Goal: Task Accomplishment & Management: Manage account settings

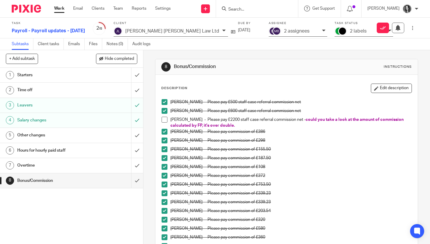
click at [255, 12] on div at bounding box center [257, 8] width 82 height 17
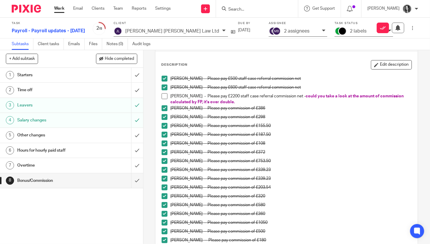
click at [246, 10] on input "Search" at bounding box center [254, 9] width 53 height 5
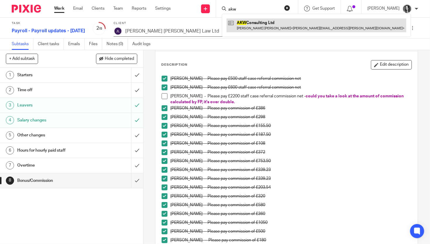
type input "akw"
click at [261, 27] on link at bounding box center [317, 24] width 180 height 13
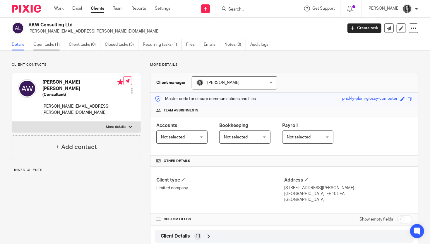
click at [50, 45] on link "Open tasks (1)" at bounding box center [48, 44] width 31 height 11
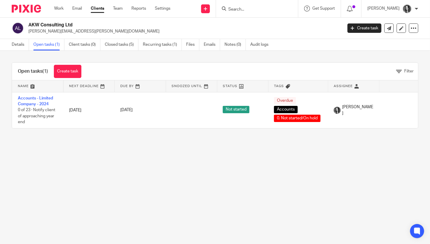
click at [257, 9] on input "Search" at bounding box center [254, 9] width 53 height 5
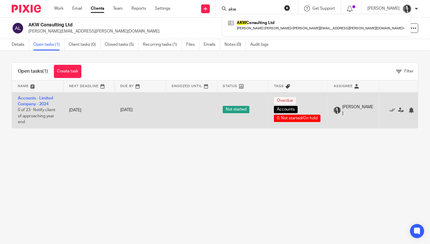
type input "akw"
click at [44, 100] on td "Accounts - Limited Company - 2024 0 of 23 · Notify client of approaching year e…" at bounding box center [37, 110] width 51 height 36
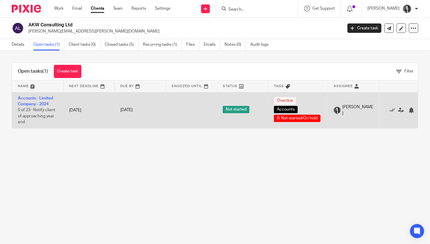
click at [44, 100] on td "Accounts - Limited Company - 2024 0 of 23 · Notify client of approaching year e…" at bounding box center [37, 110] width 51 height 36
click at [45, 98] on link "Accounts - Limited Company - 2024" at bounding box center [35, 101] width 35 height 10
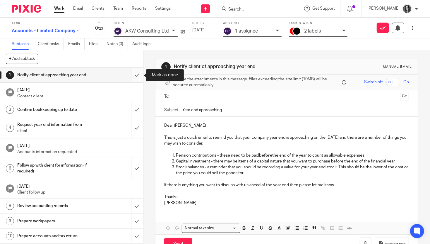
click at [137, 76] on input "submit" at bounding box center [71, 75] width 143 height 15
click at [138, 115] on input "submit" at bounding box center [71, 109] width 143 height 15
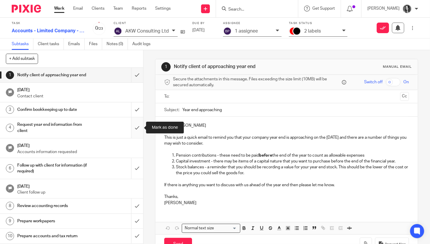
click at [137, 129] on input "submit" at bounding box center [71, 127] width 143 height 21
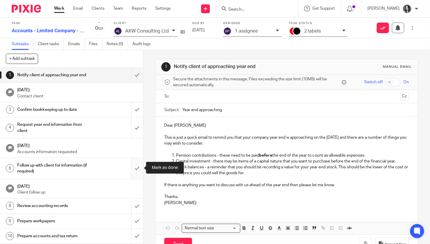
click at [136, 165] on input "submit" at bounding box center [71, 168] width 143 height 21
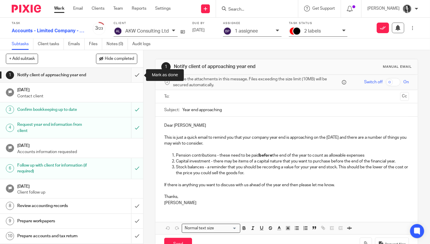
click at [136, 76] on input "submit" at bounding box center [71, 75] width 143 height 15
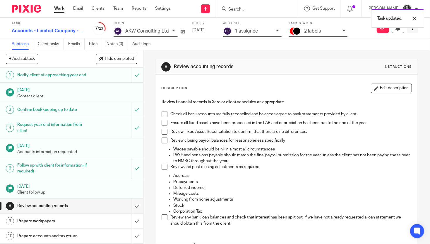
click at [415, 29] on icon at bounding box center [413, 28] width 4 height 4
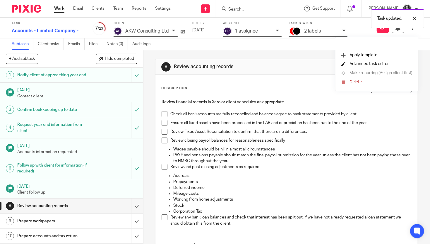
click at [374, 64] on span "Advanced task editor" at bounding box center [369, 64] width 39 height 4
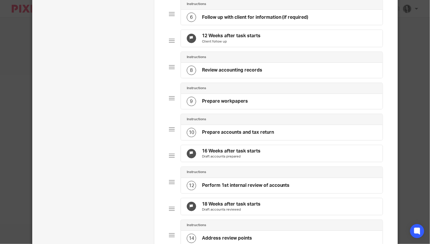
scroll to position [210, 0]
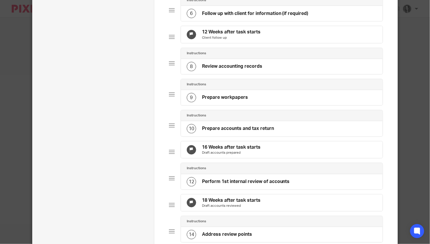
click at [210, 155] on p "Draft accounts prepared" at bounding box center [231, 152] width 59 height 5
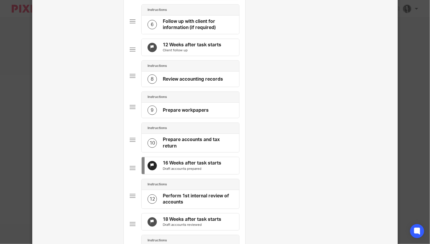
scroll to position [0, 0]
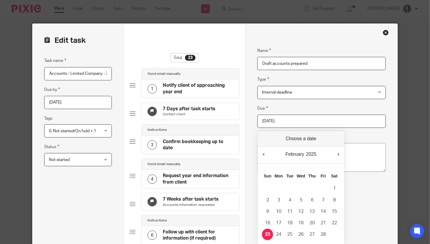
click at [301, 117] on input "[DATE]" at bounding box center [322, 121] width 128 height 13
type input "2025-08-26"
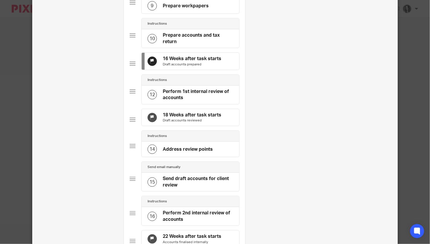
scroll to position [315, 0]
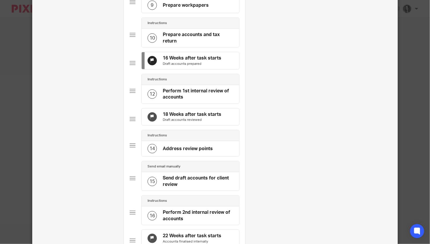
click at [212, 122] on p "Draft accounts reviewed" at bounding box center [192, 119] width 59 height 5
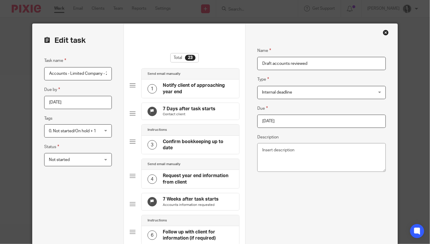
click at [304, 122] on input "2025-03-09" at bounding box center [322, 121] width 128 height 13
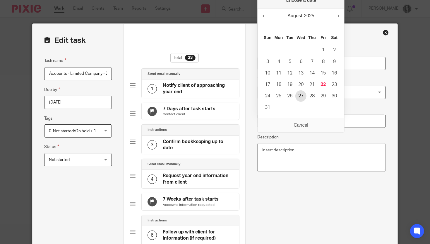
type input "2025-08-27"
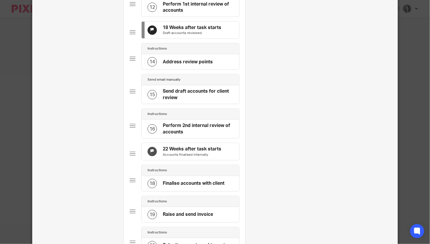
scroll to position [427, 0]
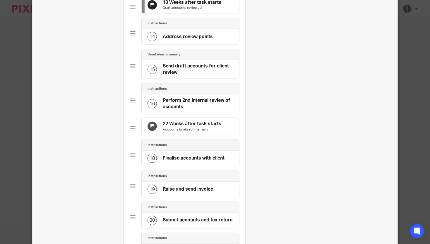
click at [211, 132] on p "Accounts finalised internally" at bounding box center [192, 129] width 59 height 5
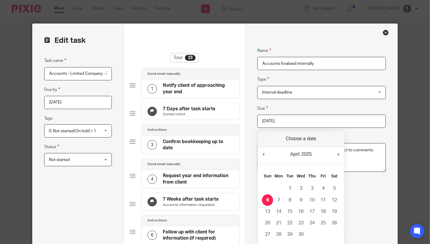
click at [327, 125] on input "2025-04-06" at bounding box center [322, 121] width 128 height 13
type input "2025-08-27"
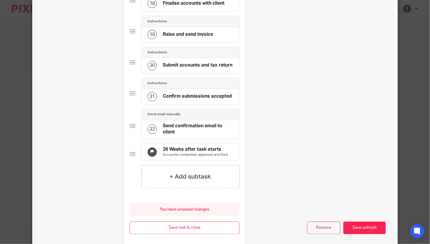
scroll to position [637, 0]
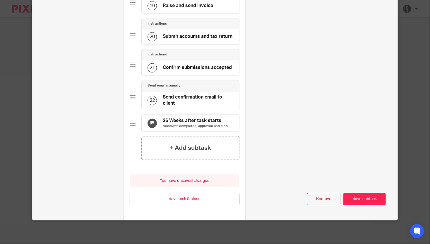
click at [220, 118] on h4 "26 Weeks after task starts" at bounding box center [195, 121] width 65 height 6
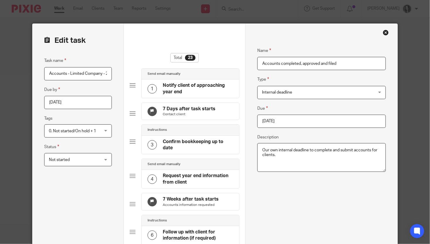
click at [305, 129] on div "Due 2025-05-04 Description Our own internal deadline to complete and submit acc…" at bounding box center [322, 139] width 128 height 69
click at [306, 120] on input "2025-05-04" at bounding box center [322, 121] width 128 height 13
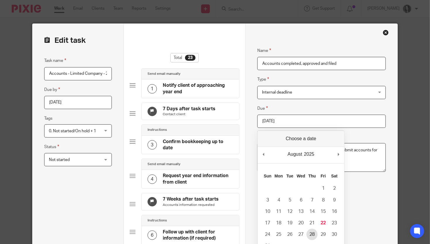
type input "2025-08-28"
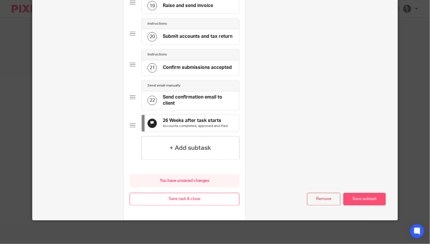
click at [362, 197] on button "Save subtask" at bounding box center [365, 199] width 42 height 13
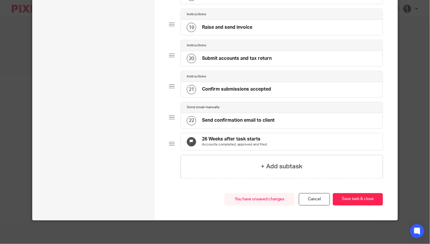
scroll to position [590, 0]
click at [362, 197] on button "Save task & close" at bounding box center [358, 199] width 50 height 13
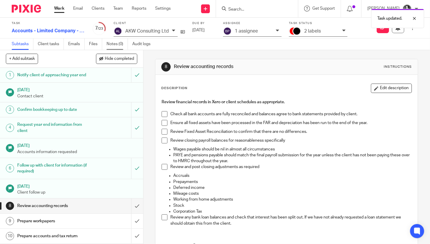
click at [114, 44] on link "Notes (0)" at bounding box center [117, 43] width 21 height 11
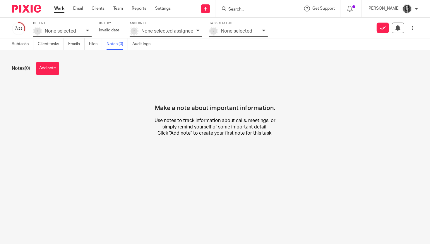
click at [33, 69] on div "Notes (0) Add note" at bounding box center [215, 68] width 407 height 13
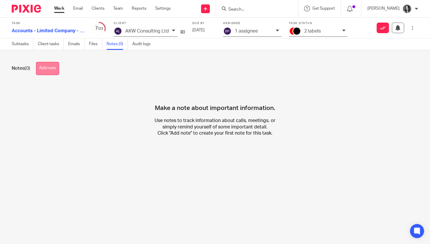
click at [46, 70] on button "Add note" at bounding box center [47, 68] width 23 height 13
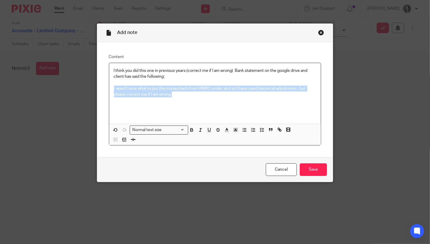
drag, startPoint x: 180, startPoint y: 98, endPoint x: 105, endPoint y: 91, distance: 75.0
click at [105, 91] on div "Content I think you did this one in previous years (correct me if I am wrong) B…" at bounding box center [215, 99] width 236 height 115
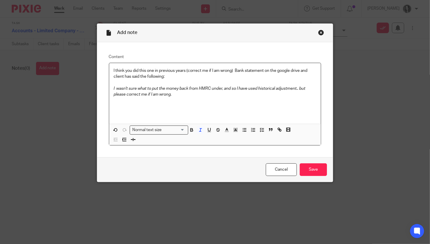
click at [179, 95] on p "I wasn't sure what to put the money back from HMRC under, and so I have used hi…" at bounding box center [215, 92] width 203 height 12
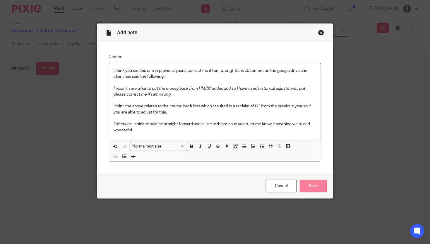
click at [315, 181] on input "Save" at bounding box center [313, 186] width 27 height 13
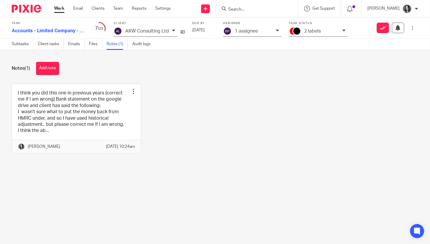
click at [255, 35] on div "1 assignee" at bounding box center [252, 32] width 59 height 10
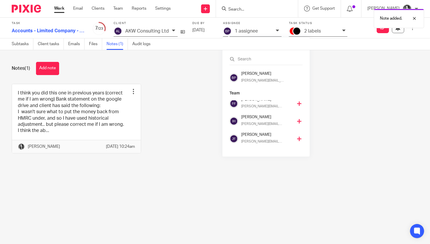
scroll to position [41, 0]
click at [257, 116] on h4 "[PERSON_NAME]" at bounding box center [267, 115] width 52 height 6
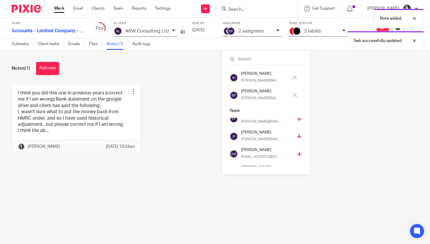
click at [259, 90] on h4 "[PERSON_NAME]" at bounding box center [264, 91] width 47 height 6
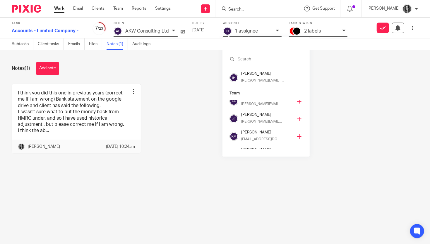
click at [258, 12] on form at bounding box center [259, 8] width 62 height 7
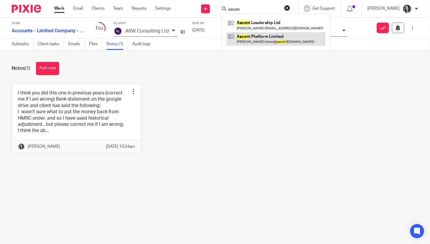
type input "ascen"
click at [265, 35] on link at bounding box center [276, 38] width 99 height 13
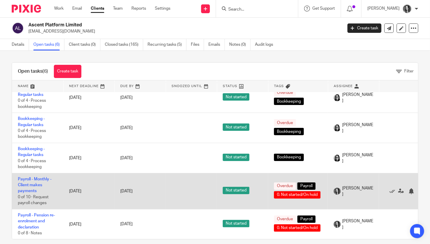
scroll to position [6, 0]
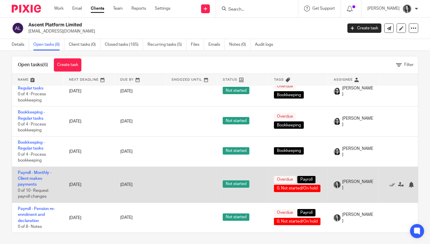
click at [34, 180] on td "Payroll - Monthly - Client makes payments 0 of 10 · Request payroll changes" at bounding box center [37, 184] width 51 height 36
click at [39, 175] on link "Payroll - Monthly - Client makes payments" at bounding box center [35, 179] width 34 height 16
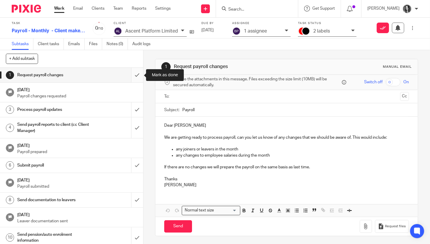
click at [140, 78] on input "submit" at bounding box center [71, 75] width 143 height 15
click at [138, 113] on input "submit" at bounding box center [71, 109] width 143 height 15
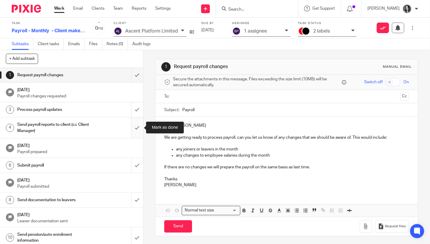
click at [138, 123] on input "submit" at bounding box center [71, 127] width 143 height 21
click at [138, 159] on input "submit" at bounding box center [71, 165] width 143 height 15
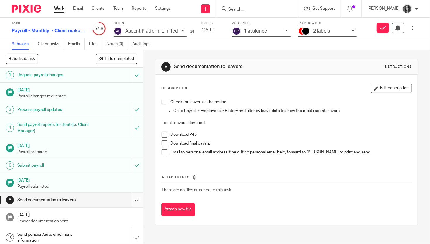
click at [138, 200] on input "submit" at bounding box center [71, 199] width 143 height 15
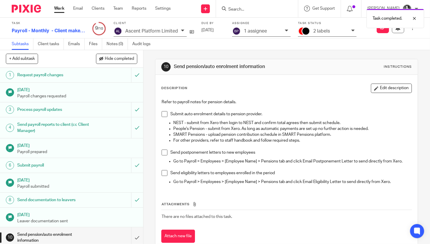
click at [323, 32] on p "2 labels" at bounding box center [321, 30] width 17 height 5
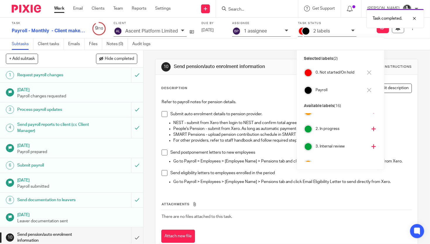
scroll to position [8, 0]
click at [323, 130] on h4 "2. In progress" at bounding box center [342, 130] width 52 height 6
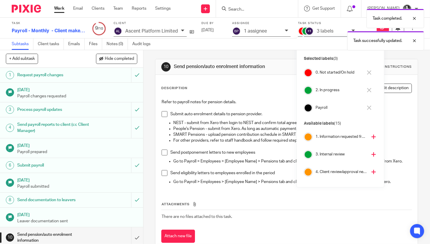
scroll to position [0, 0]
click at [329, 74] on h4 "0. Not started/On hold" at bounding box center [339, 73] width 47 height 6
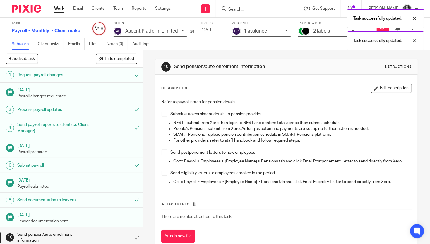
click at [253, 32] on div "Task successfully updated. Task successfully updated." at bounding box center [319, 28] width 209 height 45
click at [241, 32] on div "Task successfully updated. Task successfully updated." at bounding box center [319, 28] width 209 height 45
click at [260, 33] on p "1 assignee" at bounding box center [255, 30] width 23 height 5
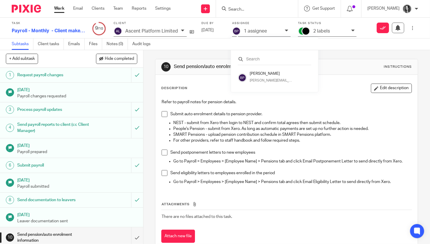
click at [262, 62] on input "text" at bounding box center [274, 59] width 73 height 6
type input "kirs"
click at [262, 106] on div "Kirsty Matthews kirsty@sense-ca.co.uk" at bounding box center [275, 107] width 50 height 14
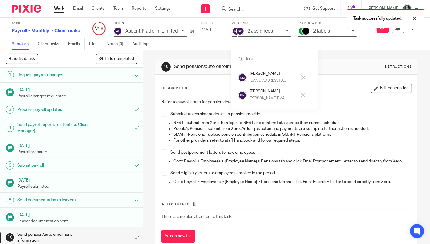
click at [264, 93] on h4 "[PERSON_NAME]" at bounding box center [273, 91] width 47 height 6
click at [261, 96] on p "brodie@sense-ca.co.uk" at bounding box center [269, 98] width 38 height 5
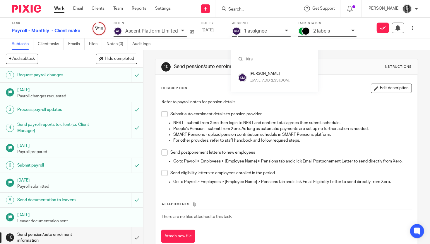
click at [252, 13] on div at bounding box center [257, 8] width 82 height 17
click at [251, 8] on input "Search" at bounding box center [254, 9] width 53 height 5
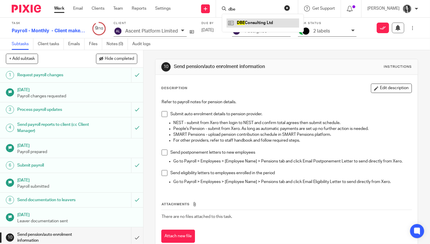
type input "dbe"
click at [260, 20] on link at bounding box center [263, 22] width 73 height 9
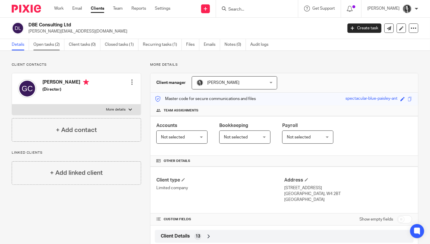
click at [49, 45] on link "Open tasks (2)" at bounding box center [48, 44] width 31 height 11
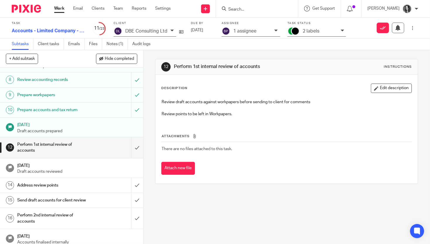
scroll to position [127, 0]
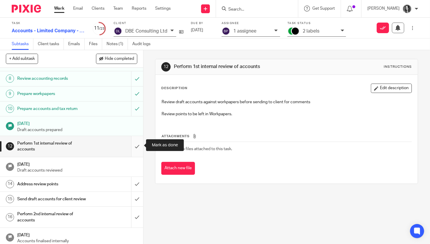
click at [137, 146] on input "submit" at bounding box center [71, 146] width 143 height 21
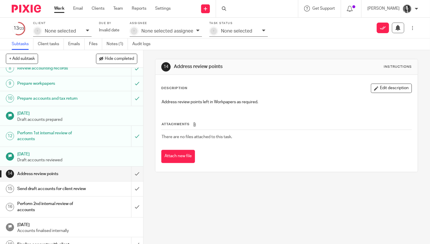
scroll to position [172, 0]
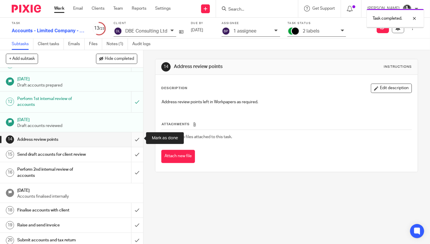
click at [134, 139] on input "submit" at bounding box center [71, 139] width 143 height 15
click at [137, 154] on input "submit" at bounding box center [71, 154] width 143 height 15
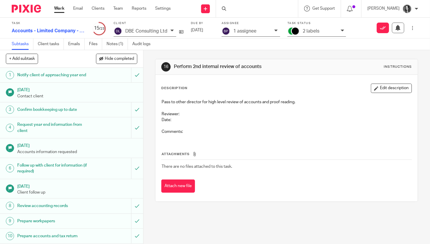
click at [314, 31] on p "2 labels" at bounding box center [311, 30] width 17 height 5
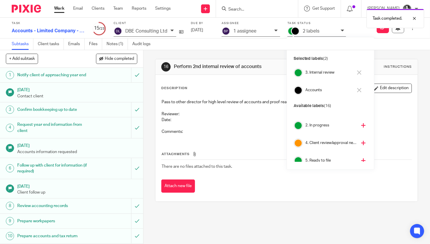
scroll to position [31, 0]
click at [320, 142] on h4 "4. Client review/approval needed" at bounding box center [332, 142] width 52 height 6
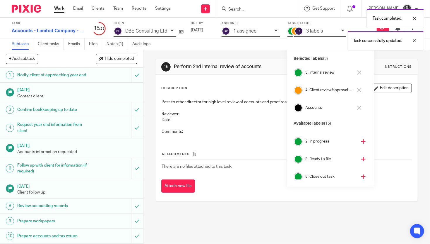
click at [250, 31] on div "Task completed. Task successfully updated." at bounding box center [319, 28] width 209 height 45
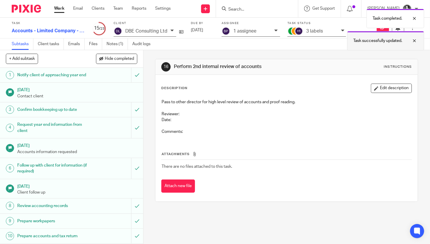
click at [415, 41] on div at bounding box center [411, 40] width 16 height 7
click at [250, 33] on p "1 assignee" at bounding box center [245, 30] width 23 height 5
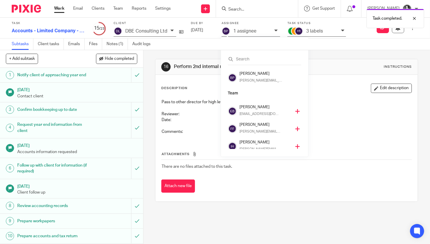
scroll to position [123, 0]
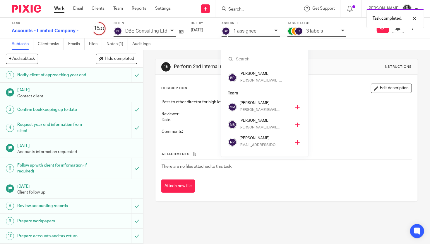
click at [251, 141] on h4 "[PERSON_NAME]" at bounding box center [266, 138] width 52 height 6
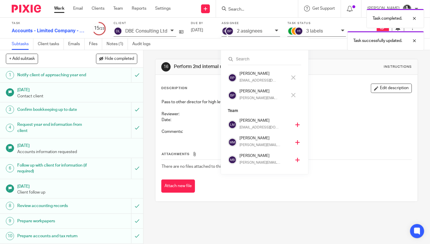
scroll to position [105, 0]
click at [251, 91] on h4 "[PERSON_NAME]" at bounding box center [263, 91] width 47 height 6
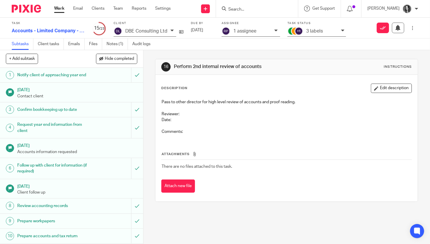
click at [266, 11] on input "Search" at bounding box center [254, 9] width 53 height 5
type input "40 thirl"
click at [265, 21] on link at bounding box center [263, 22] width 73 height 9
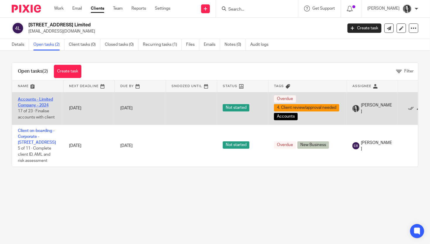
click at [46, 106] on link "Accounts - Limited Company - 2024" at bounding box center [35, 102] width 35 height 10
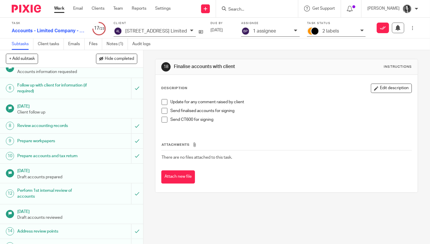
scroll to position [223, 0]
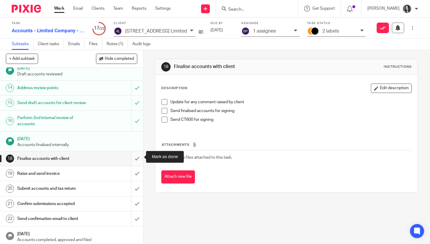
click at [135, 157] on input "submit" at bounding box center [71, 158] width 143 height 15
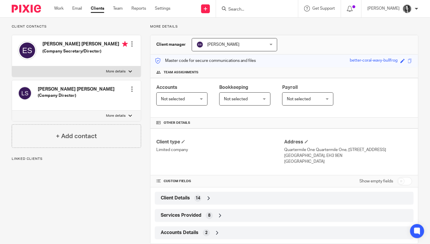
scroll to position [49, 0]
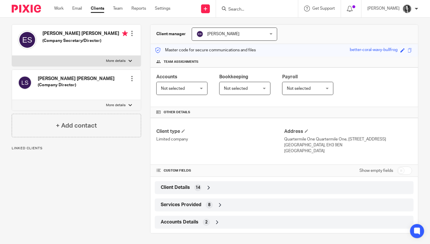
click at [188, 188] on span "Client Details" at bounding box center [175, 187] width 29 height 6
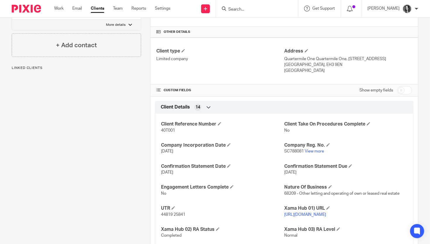
scroll to position [134, 0]
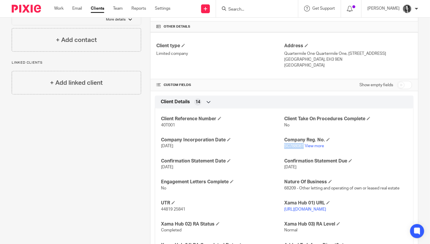
drag, startPoint x: 305, startPoint y: 145, endPoint x: 285, endPoint y: 145, distance: 19.3
click at [285, 145] on p "SC788081 View more" at bounding box center [345, 146] width 123 height 6
copy span "SC788081"
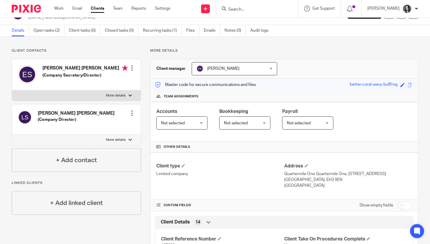
scroll to position [0, 0]
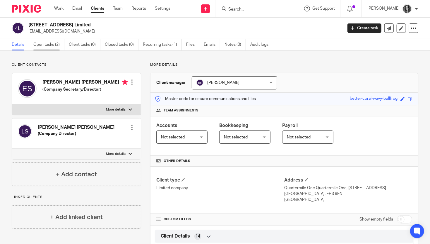
click at [43, 44] on link "Open tasks (2)" at bounding box center [48, 44] width 31 height 11
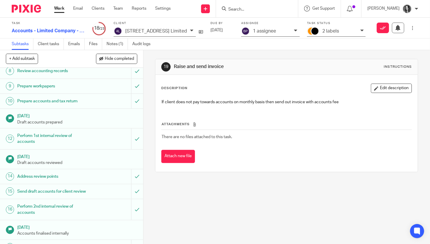
scroll to position [223, 0]
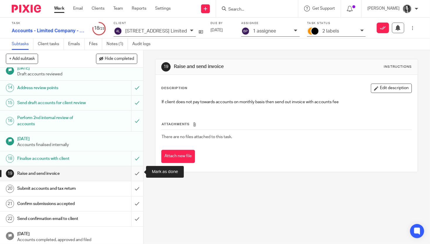
click at [138, 171] on input "submit" at bounding box center [71, 173] width 143 height 15
click at [138, 188] on input "submit" at bounding box center [71, 188] width 143 height 15
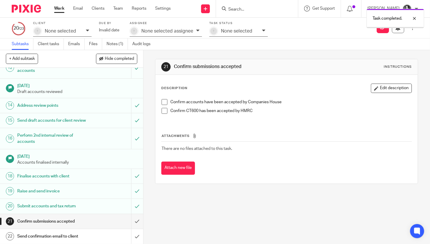
scroll to position [223, 0]
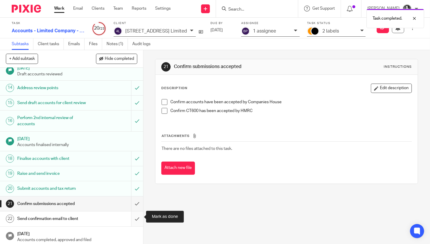
click at [135, 217] on input "submit" at bounding box center [71, 218] width 143 height 15
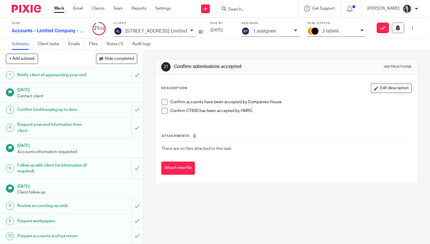
click at [330, 35] on div "2 labels" at bounding box center [336, 32] width 59 height 10
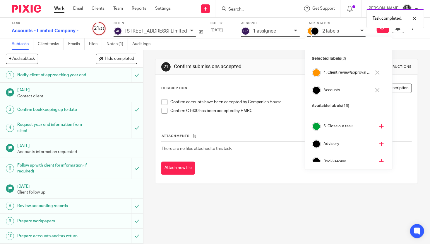
scroll to position [80, 0]
click at [330, 128] on h4 "6. Close out task" at bounding box center [350, 128] width 52 height 6
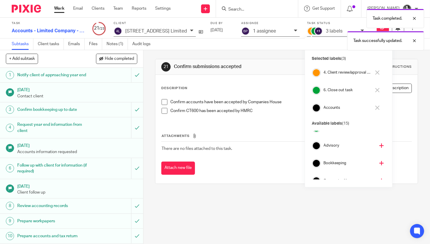
click at [334, 74] on h4 "4. Client review/approval needed" at bounding box center [347, 73] width 47 height 6
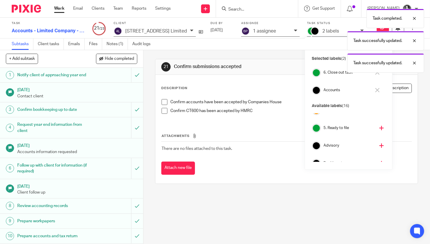
scroll to position [97, 0]
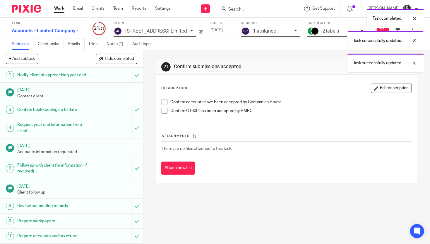
click at [264, 34] on div "Task completed. Task successfully updated. Task successfully updated." at bounding box center [319, 39] width 209 height 67
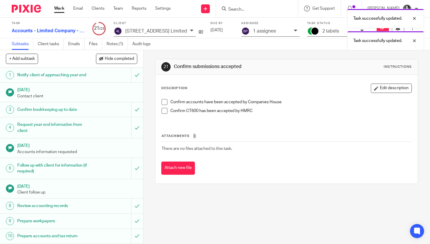
click at [263, 32] on div "Task successfully updated. Task successfully updated." at bounding box center [319, 28] width 209 height 45
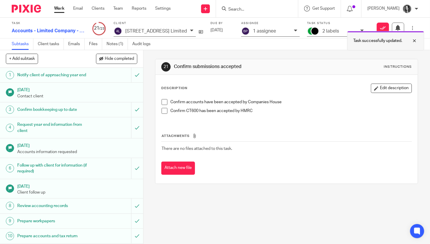
click at [415, 40] on div "Subtasks Client tasks Emails Files Notes (1) Audit logs" at bounding box center [215, 44] width 430 height 12
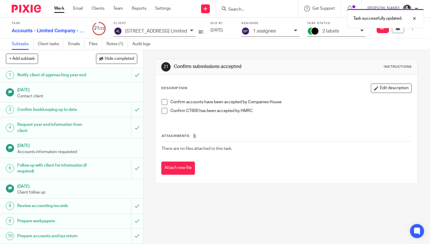
click at [260, 32] on p "1 assignee" at bounding box center [264, 30] width 23 height 5
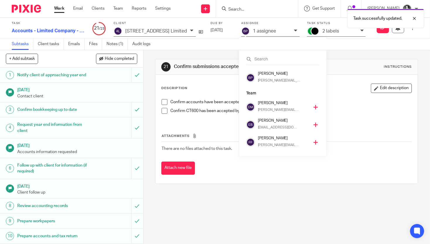
click at [267, 121] on h4 "[PERSON_NAME]" at bounding box center [284, 121] width 52 height 6
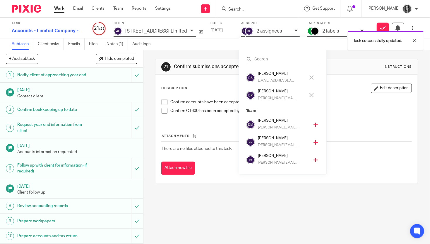
click at [267, 92] on h4 "[PERSON_NAME]" at bounding box center [281, 91] width 47 height 6
